Goal: Task Accomplishment & Management: Check status

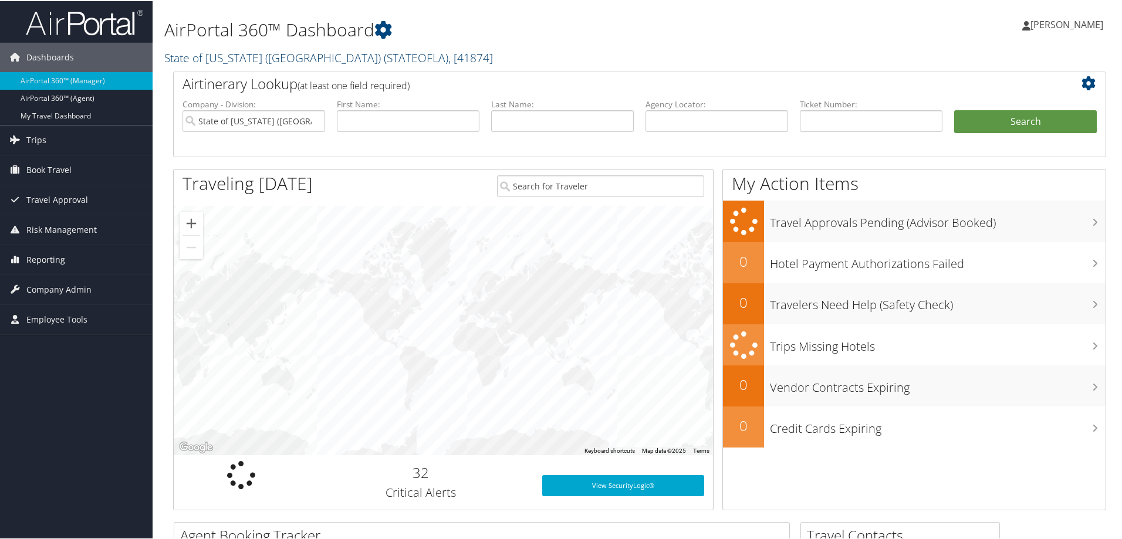
click at [288, 59] on link "State of Louisiana (SOLA) ( STATEOFLA ) , [ 41874 ]" at bounding box center [328, 57] width 329 height 16
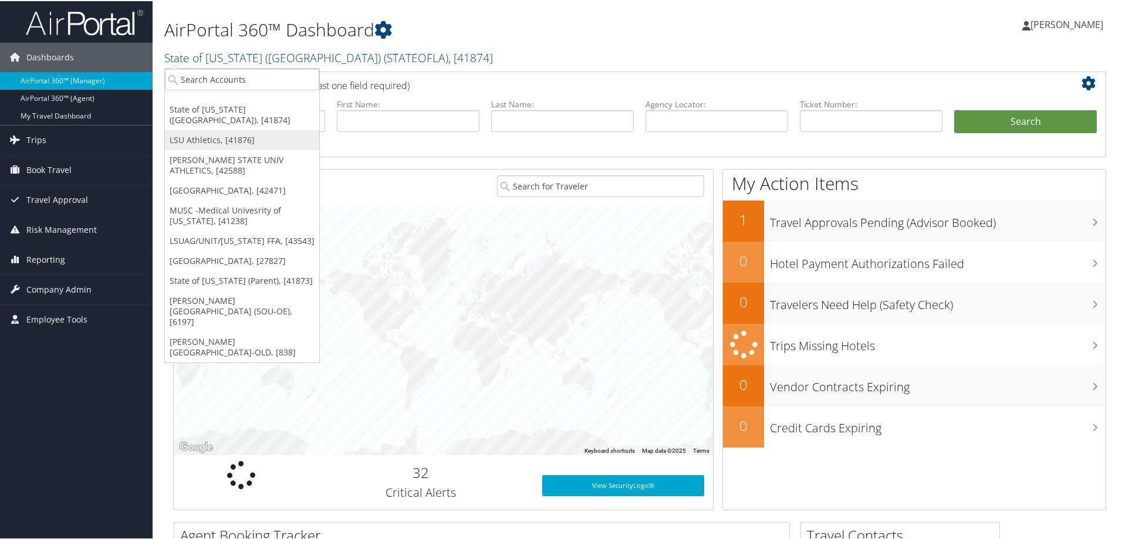
click at [222, 129] on link "LSU Athletics, [41876]" at bounding box center [242, 139] width 154 height 20
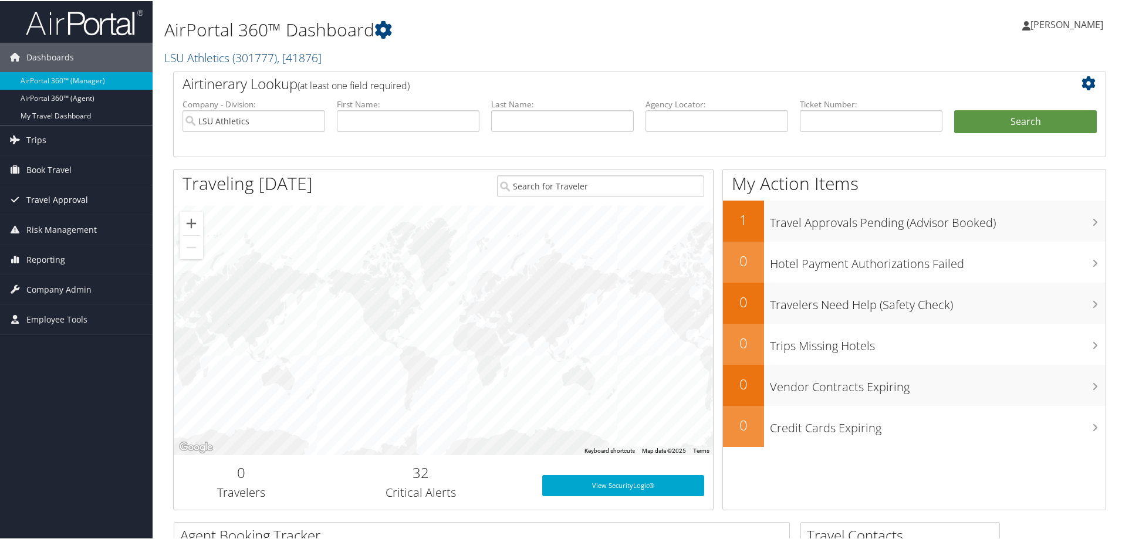
click at [59, 198] on span "Travel Approval" at bounding box center [57, 198] width 62 height 29
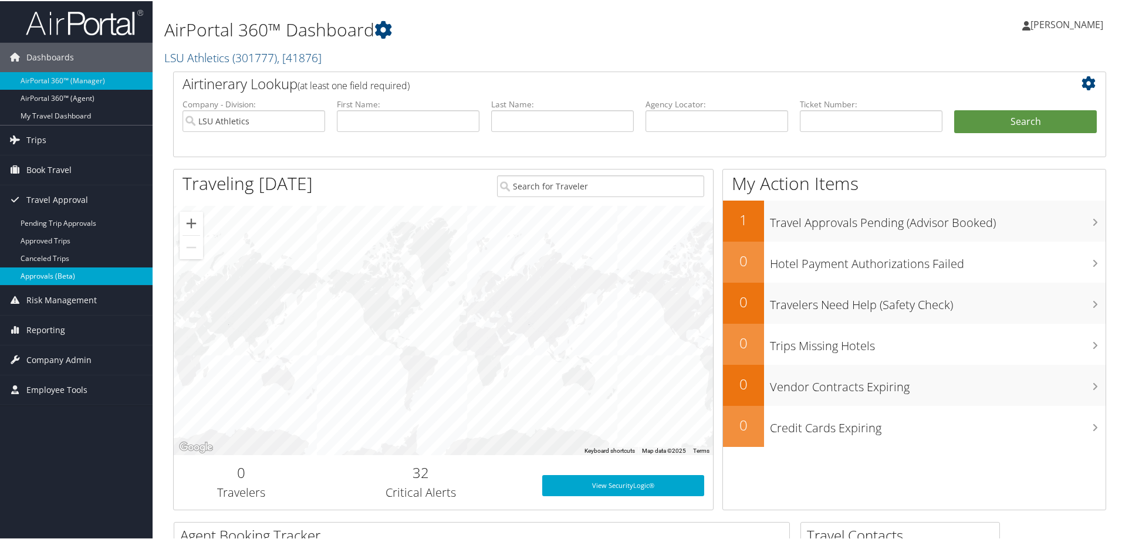
click at [70, 277] on link "Approvals (Beta)" at bounding box center [76, 275] width 153 height 18
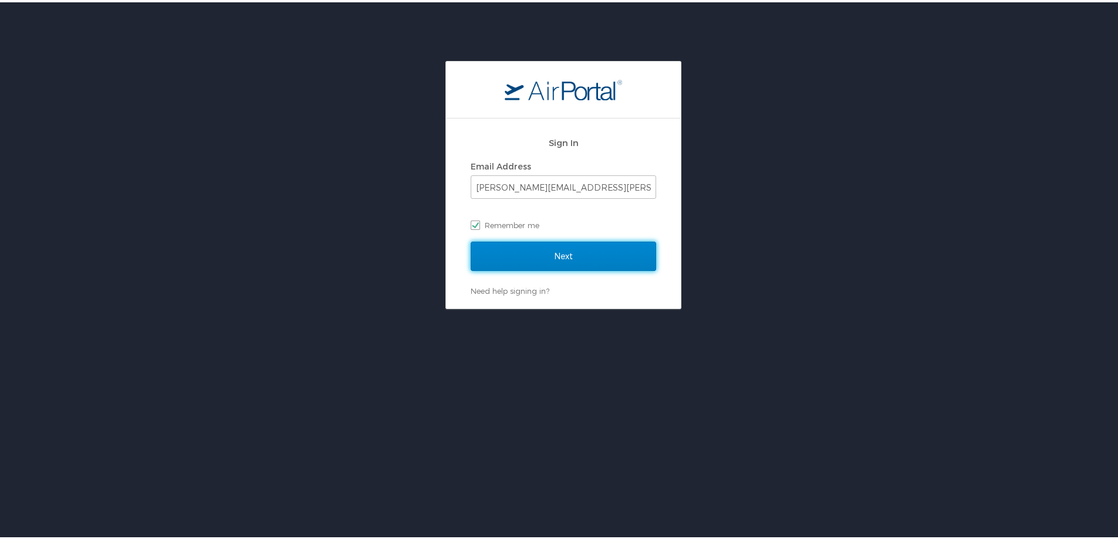
click at [532, 257] on input "Next" at bounding box center [563, 253] width 185 height 29
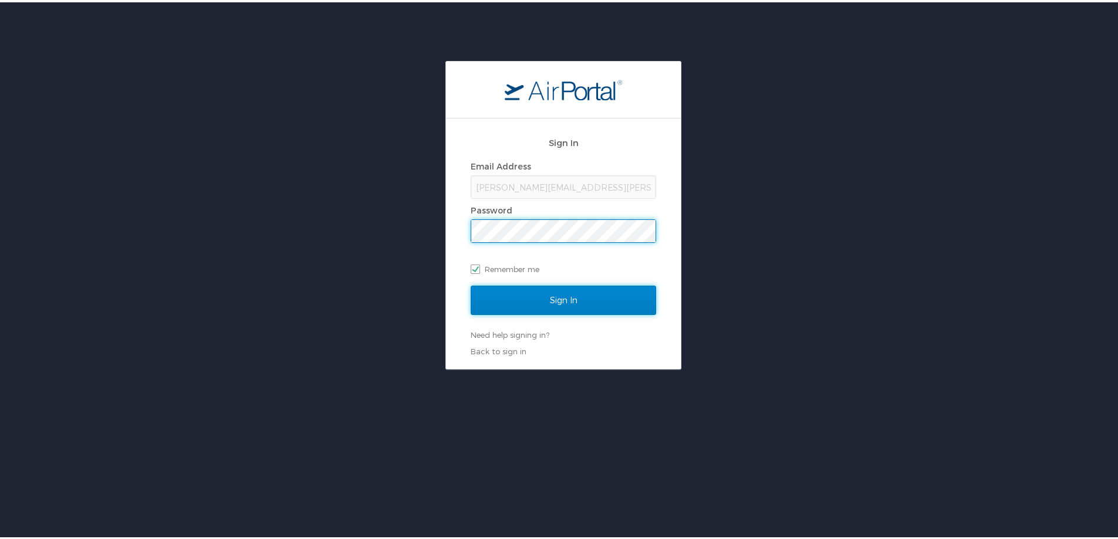
click at [542, 298] on input "Sign In" at bounding box center [563, 297] width 185 height 29
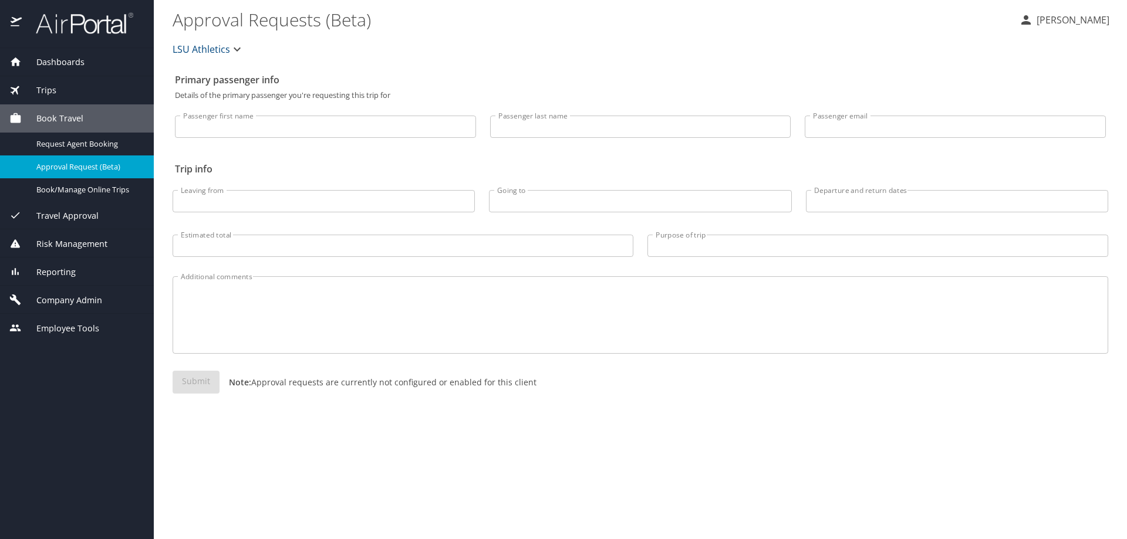
click at [70, 217] on span "Travel Approval" at bounding box center [60, 216] width 77 height 13
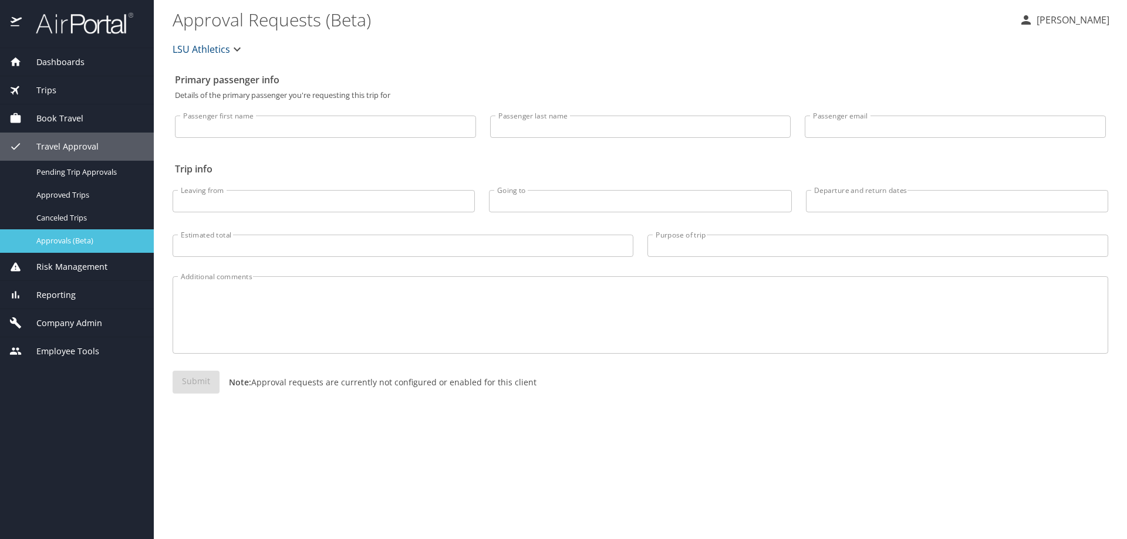
click at [77, 240] on span "Approvals (Beta)" at bounding box center [87, 240] width 103 height 11
